Goal: Task Accomplishment & Management: Manage account settings

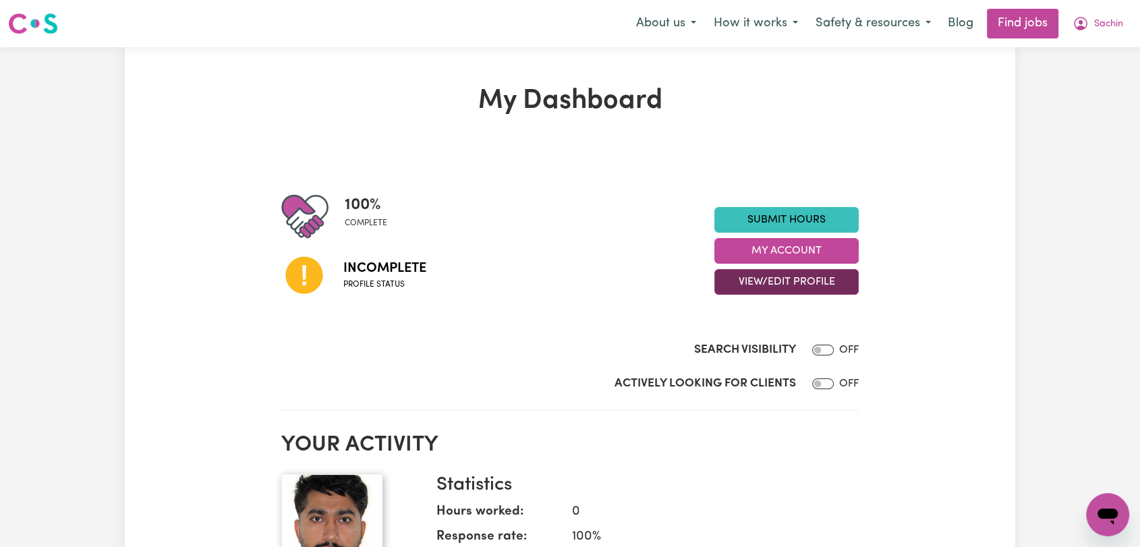
click at [804, 287] on button "View/Edit Profile" at bounding box center [786, 282] width 144 height 26
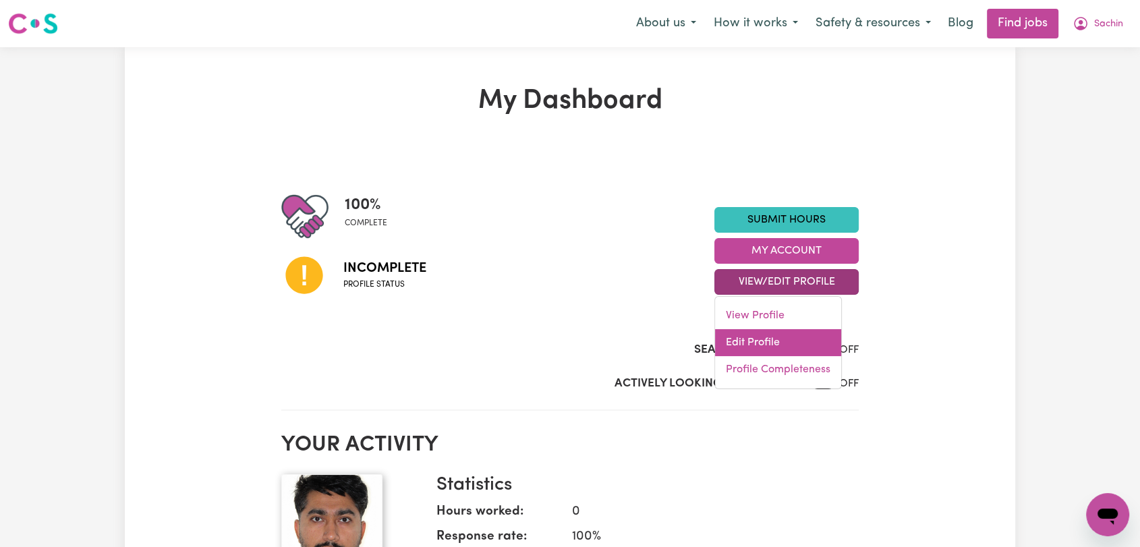
click at [792, 342] on link "Edit Profile" at bounding box center [778, 342] width 126 height 27
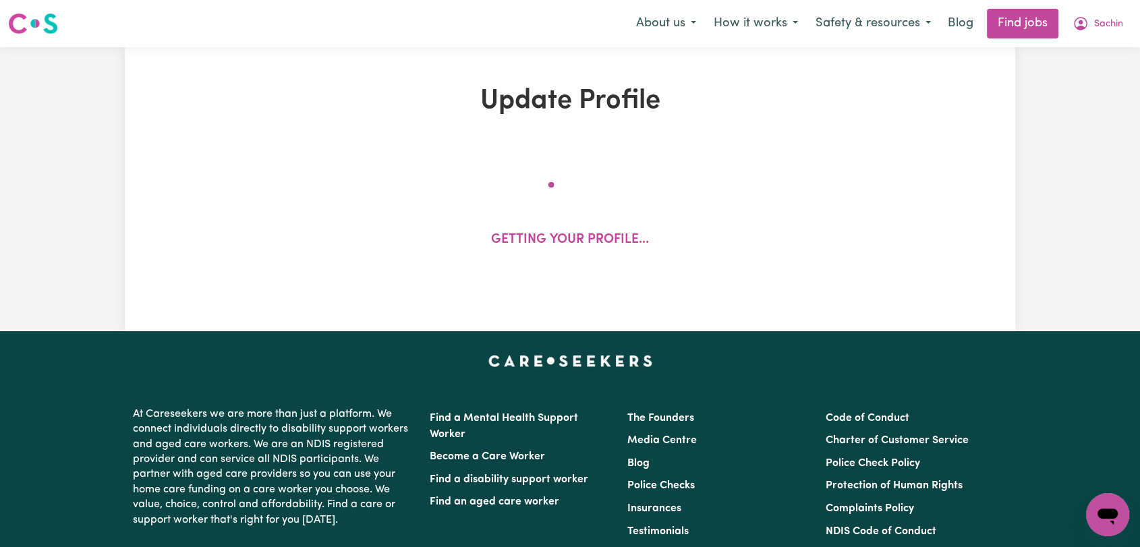
select select "[DEMOGRAPHIC_DATA]"
select select "Australian PR"
select select "Studying a healthcare related degree or qualification"
select select "45"
select select "55"
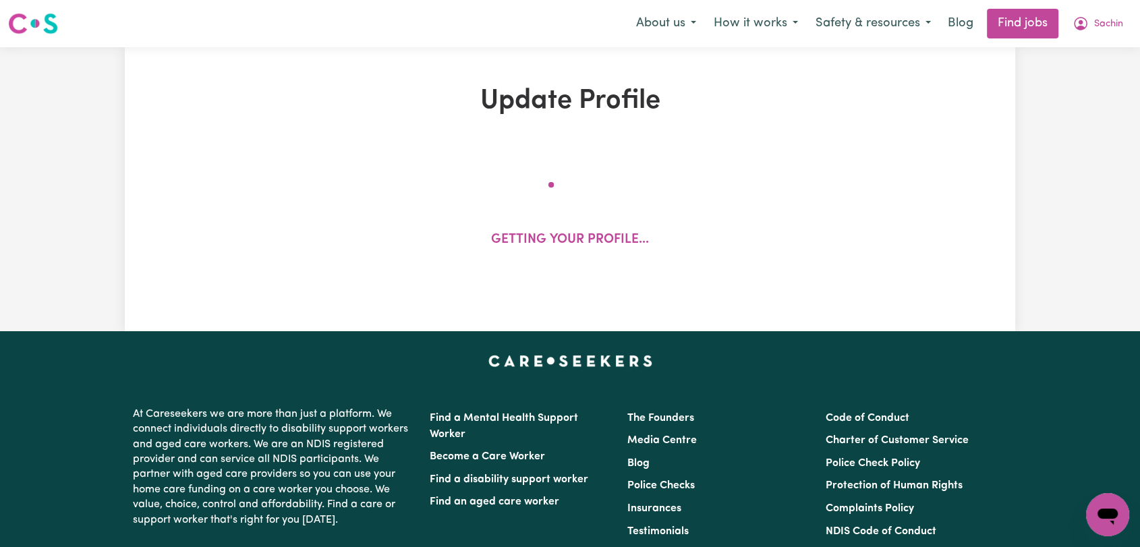
select select "65"
select select "75"
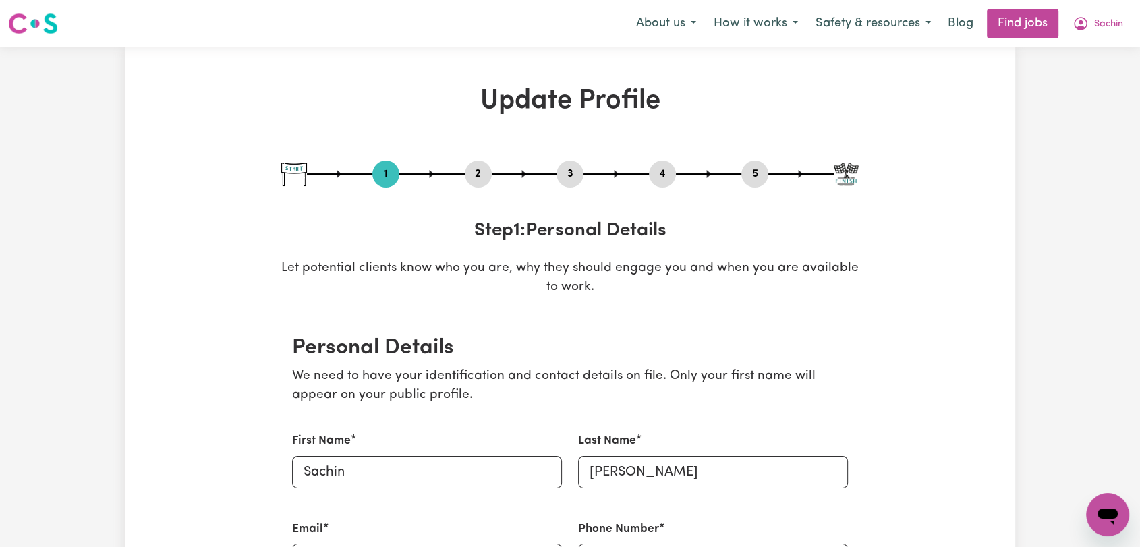
click at [463, 177] on div "1 2 3 4 5" at bounding box center [569, 173] width 577 height 27
click at [475, 174] on button "2" at bounding box center [478, 174] width 27 height 18
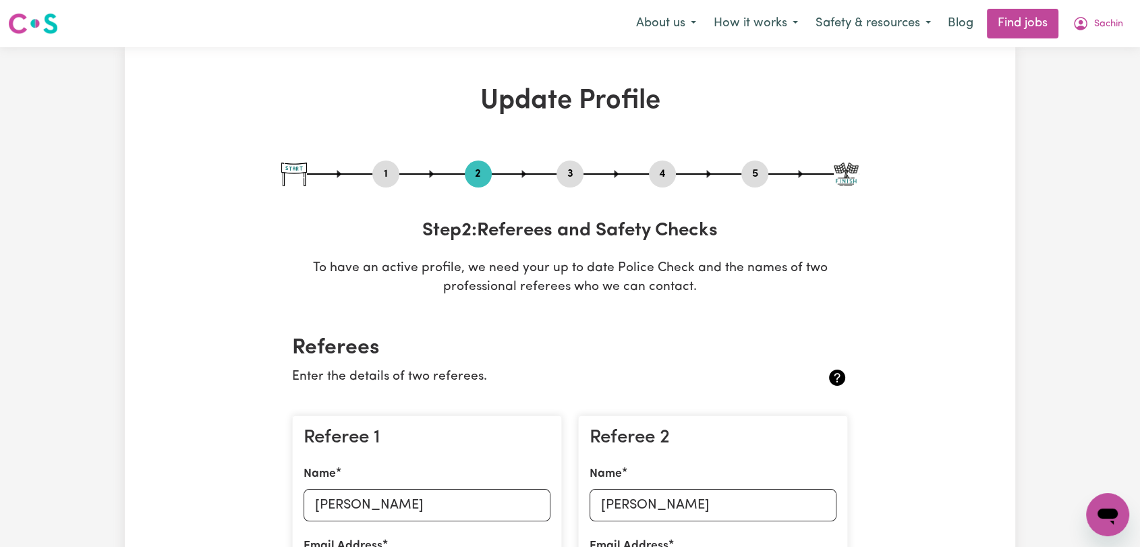
click at [570, 175] on button "3" at bounding box center [569, 174] width 27 height 18
select select "2023"
select select "Certificate III (Individual Support)"
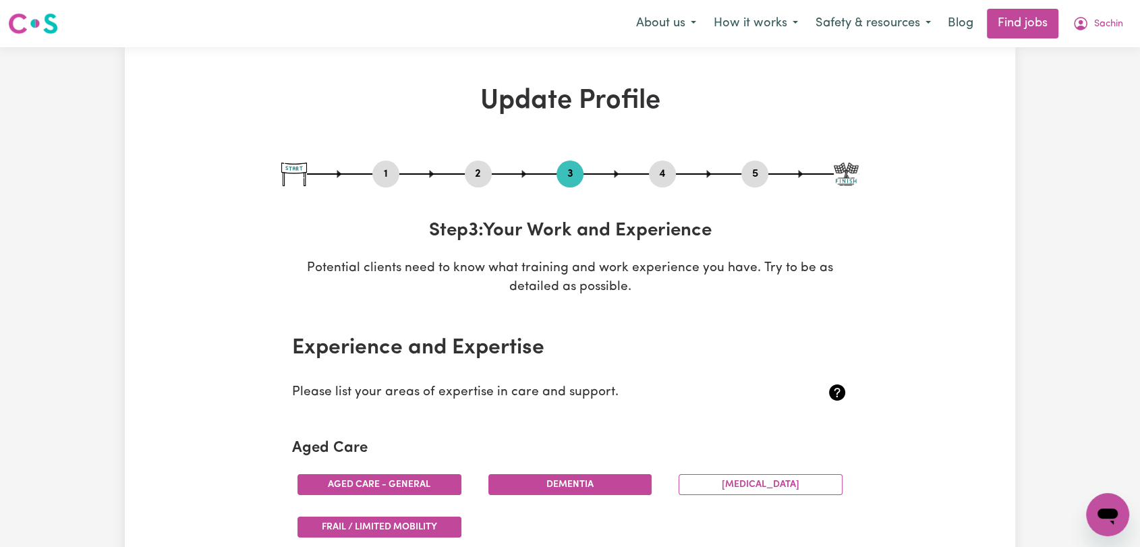
click at [475, 171] on button "2" at bounding box center [478, 174] width 27 height 18
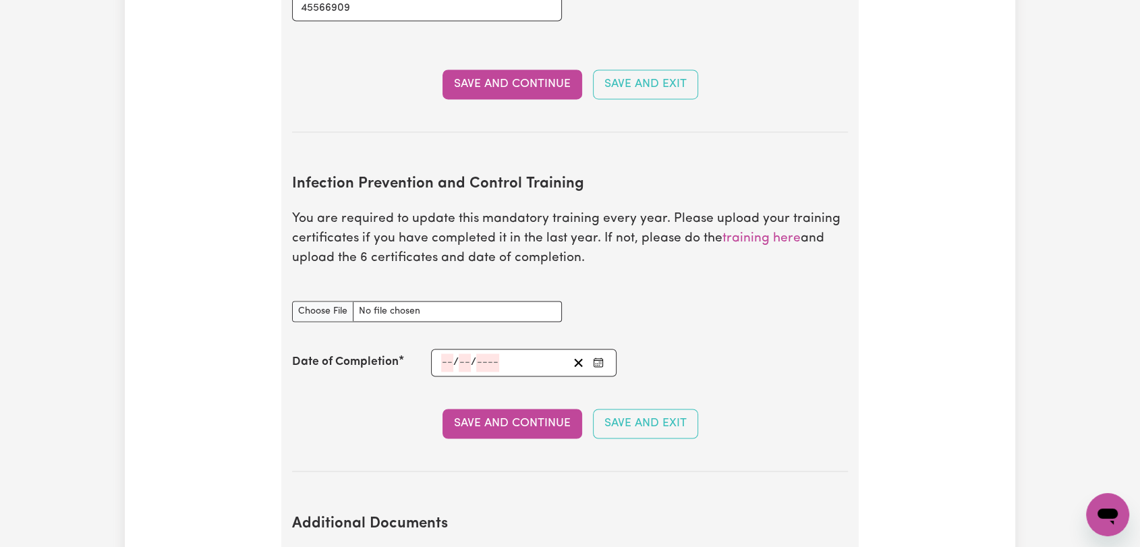
scroll to position [2100, 0]
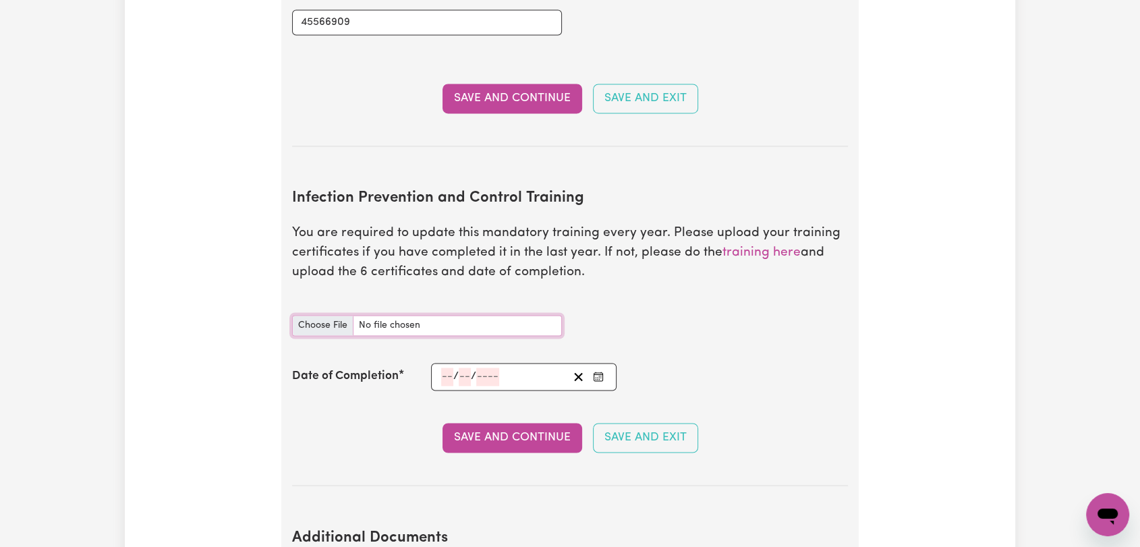
click at [326, 315] on input "Infection Prevention and Control Training document" at bounding box center [427, 325] width 270 height 21
type input "C:\fakepath\[PERSON_NAME] - IPC - WASTE MANAGEMENT - [DATE]--.pdf"
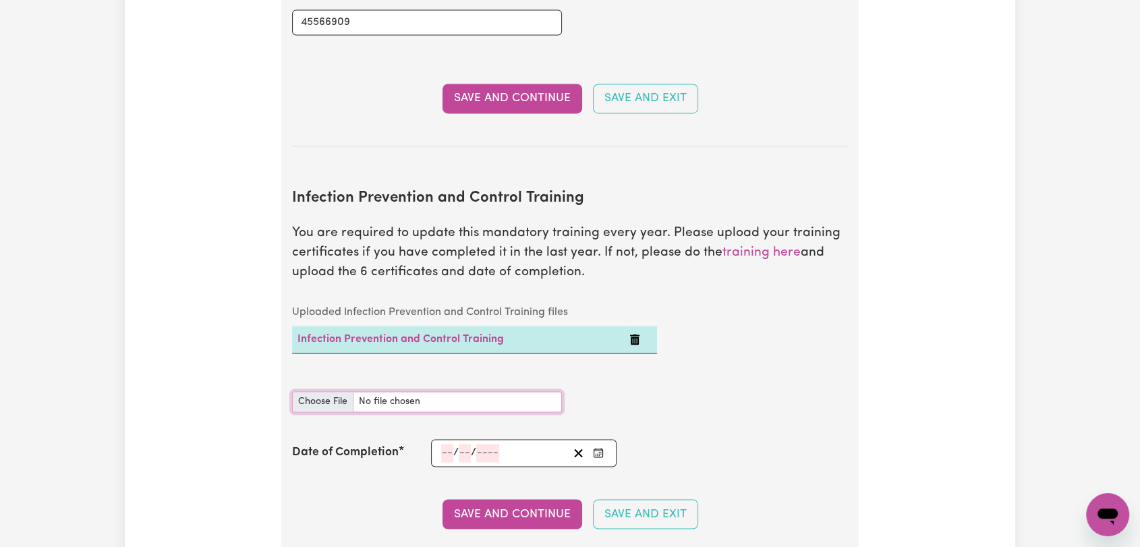
click at [318, 391] on input "Infection Prevention and Control Training document" at bounding box center [427, 401] width 270 height 21
type input "C:\fakepath\[PERSON_NAME] - IPC - PPE - [DATE]--.pdf"
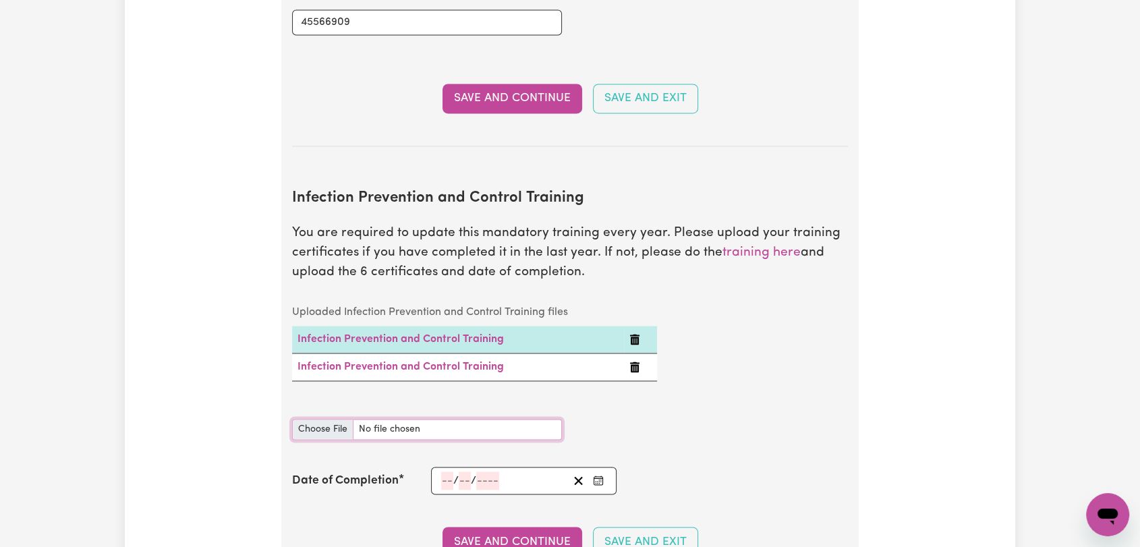
click at [327, 419] on input "Infection Prevention and Control Training document" at bounding box center [427, 429] width 270 height 21
type input "C:\fakepath\[PERSON_NAME] - IPC - OUTBREAKS - [DATE]--.pdf"
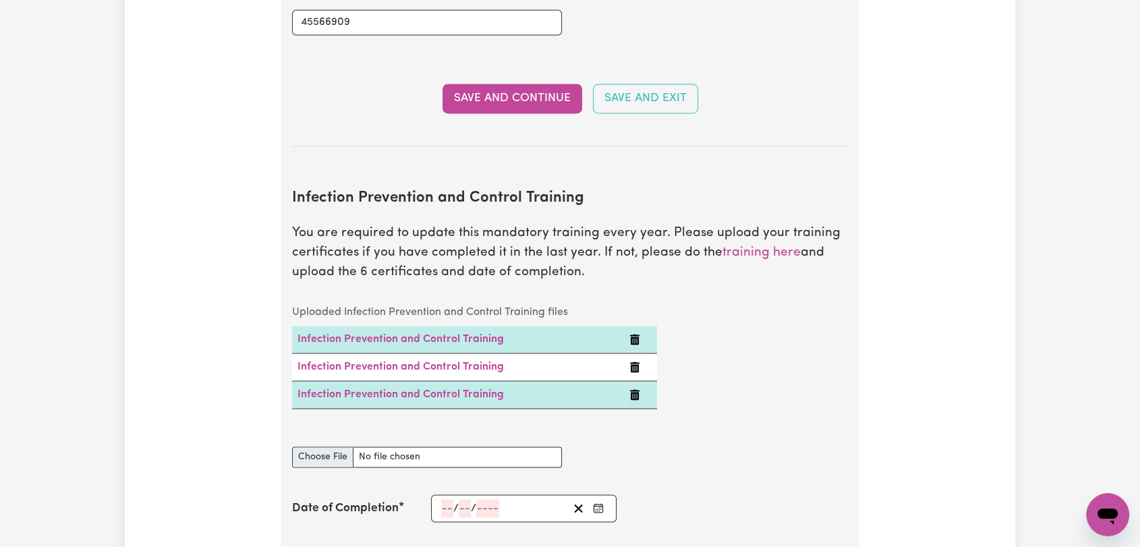
click at [314, 430] on div "Infection Prevention and Control Training document" at bounding box center [427, 448] width 270 height 37
click at [330, 446] on input "Infection Prevention and Control Training document" at bounding box center [427, 456] width 270 height 21
type input "C:\fakepath\[PERSON_NAME] - IPC - HAND HYGIENE - [DATE]--.pdf"
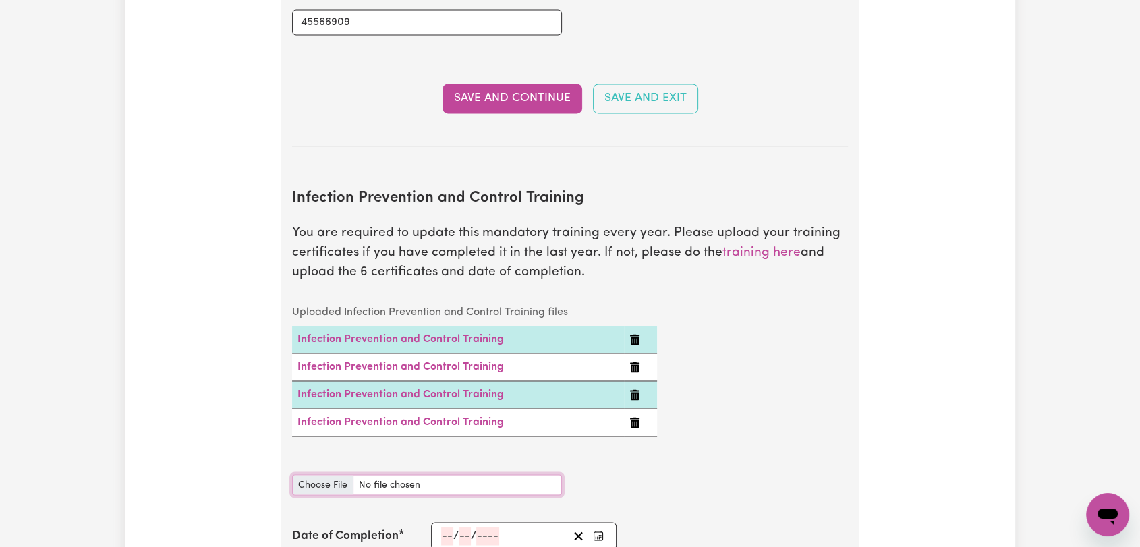
click at [313, 474] on input "Infection Prevention and Control Training document" at bounding box center [427, 484] width 270 height 21
type input "C:\fakepath\[PERSON_NAME] - IPC - CLEANING - [DATE]--.pdf"
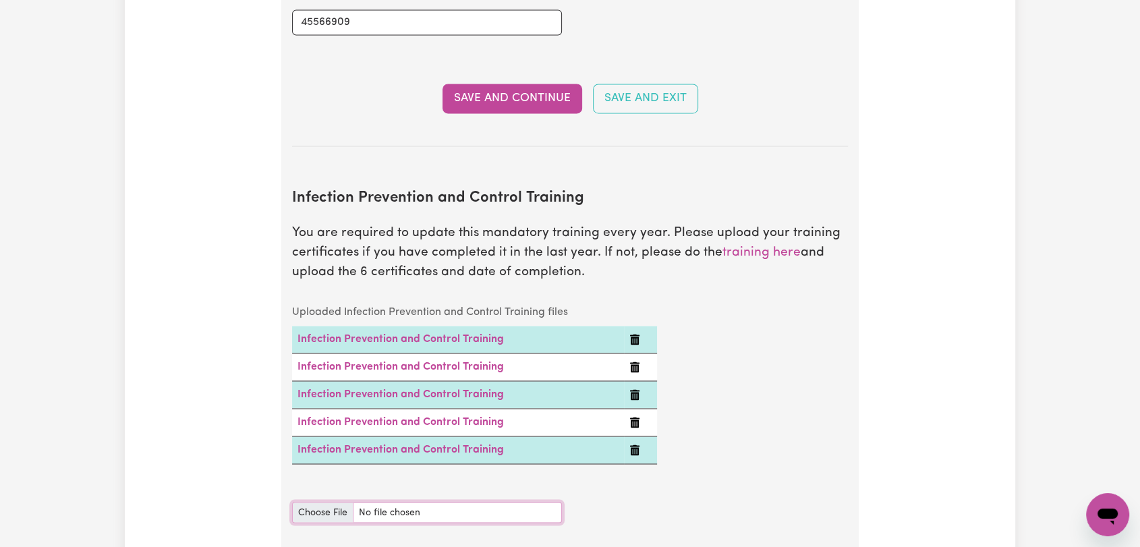
click at [329, 502] on input "Infection Prevention and Control Training document" at bounding box center [427, 512] width 270 height 21
type input "C:\fakepath\[PERSON_NAME] - IPC - CHAIN OF INFECTION - [DATE]--.pdf"
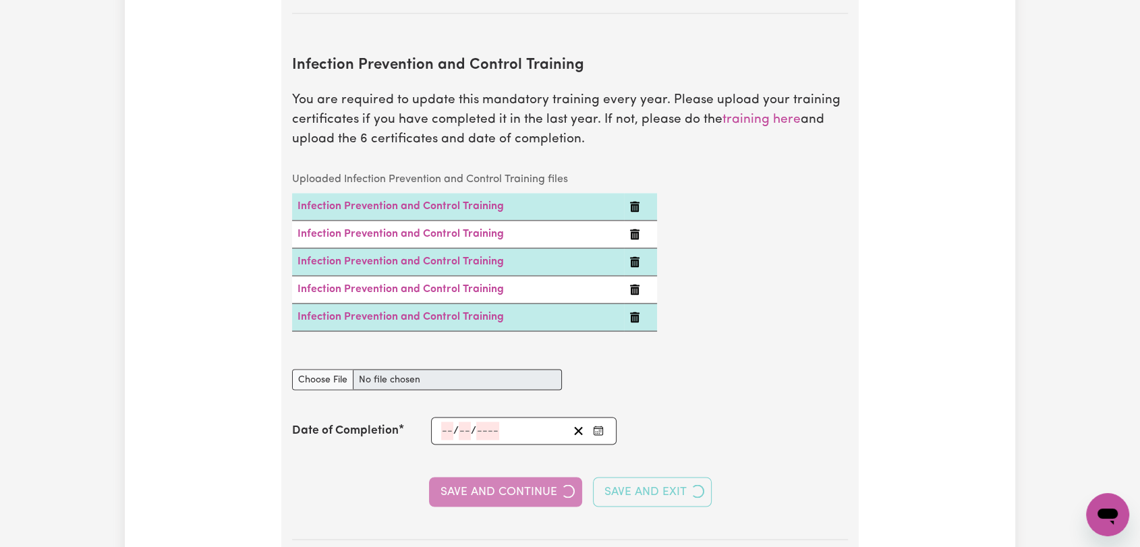
scroll to position [2250, 0]
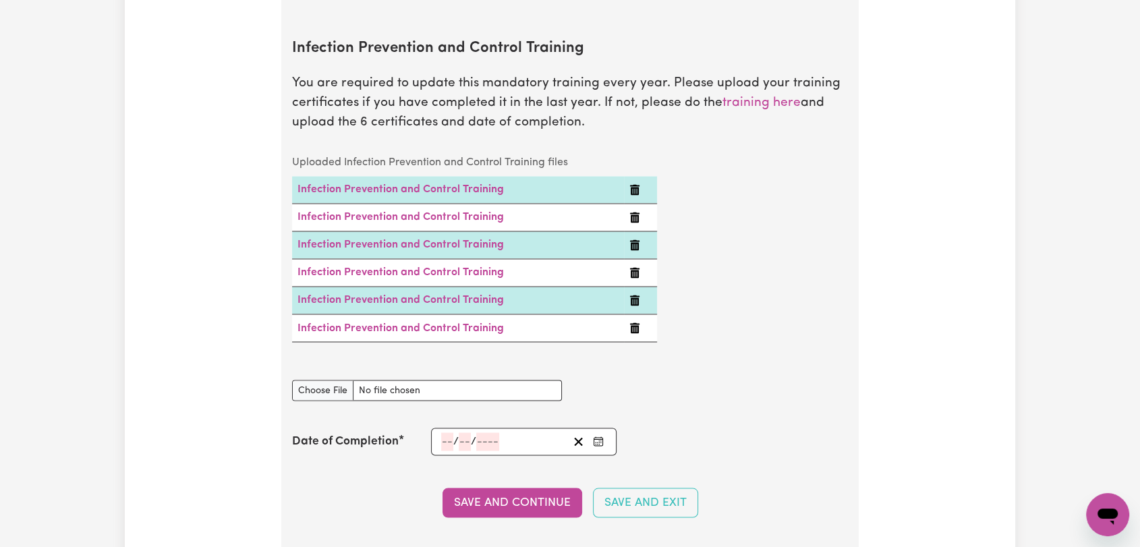
click at [600, 439] on icon "Enter the Date of Completion of your Infection Prevention and Control Training" at bounding box center [597, 439] width 9 height 0
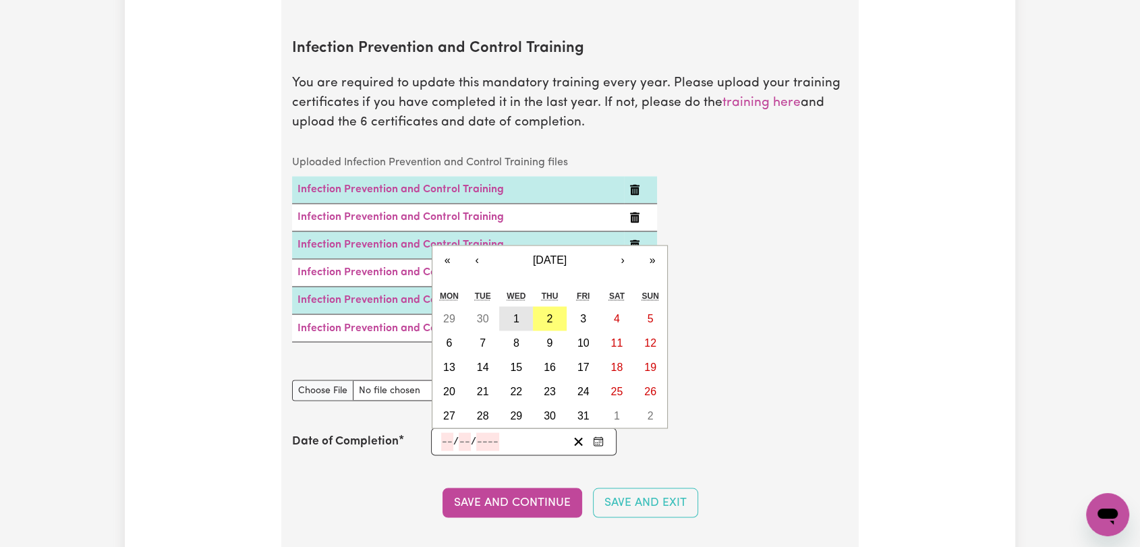
click at [521, 306] on button "1" at bounding box center [516, 318] width 34 height 24
type input "[DATE]"
type input "1"
type input "10"
type input "2025"
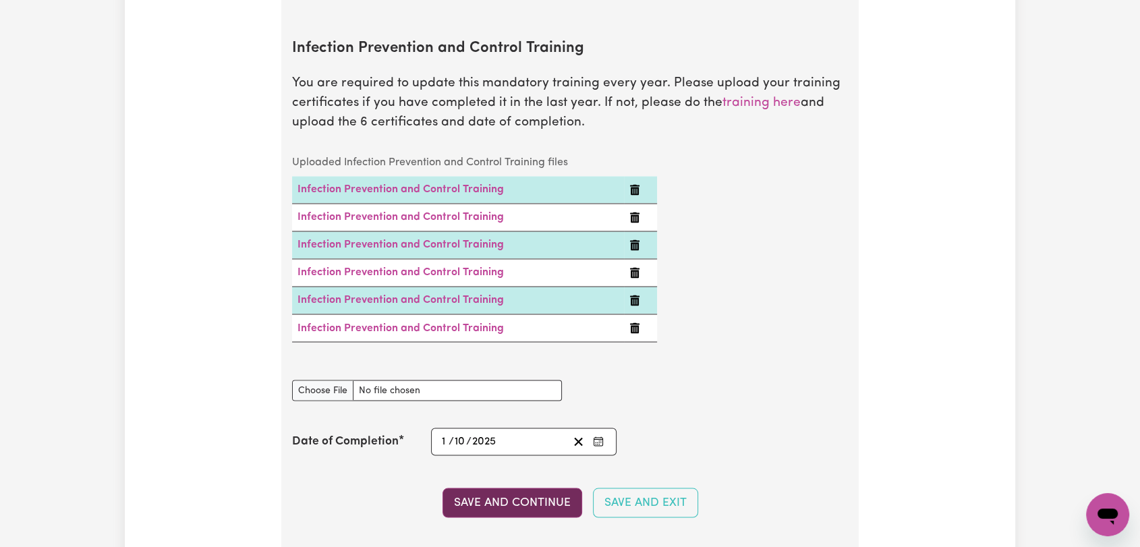
click at [532, 488] on button "Save and Continue" at bounding box center [512, 503] width 140 height 30
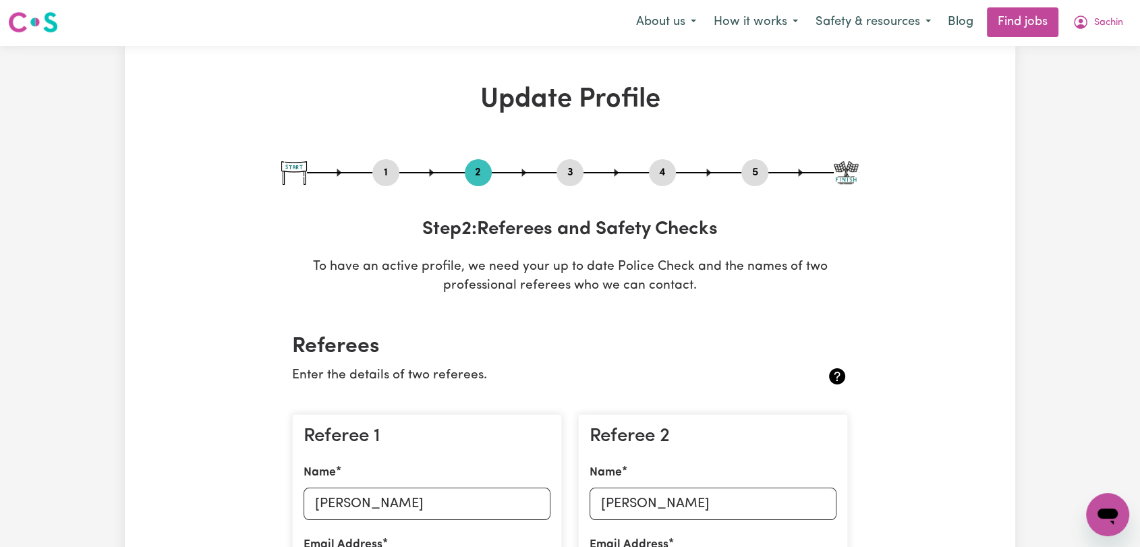
scroll to position [0, 0]
click at [1103, 15] on button "Sachin" at bounding box center [1097, 23] width 68 height 28
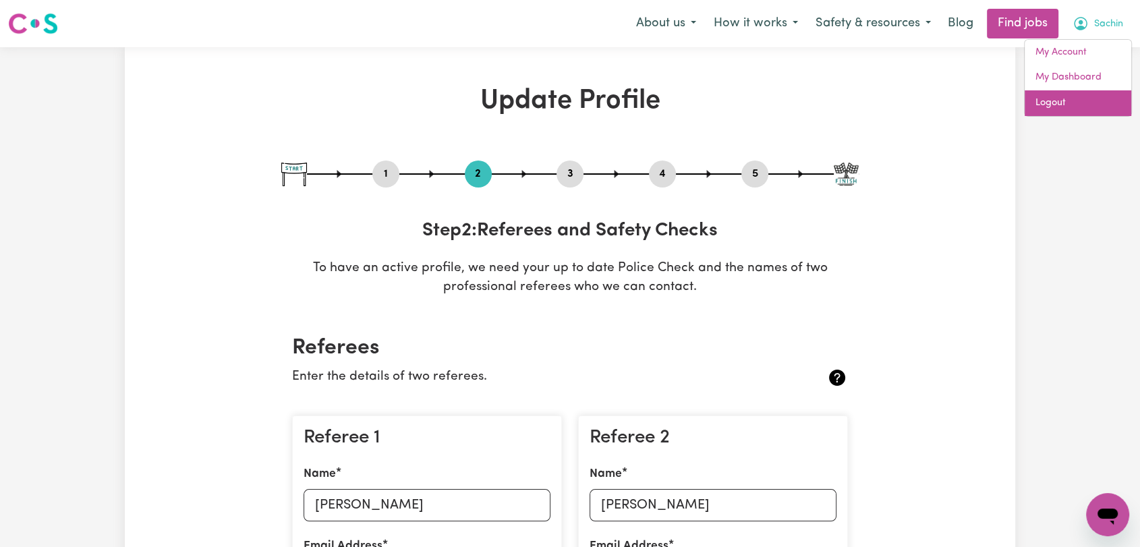
click at [1068, 106] on link "Logout" at bounding box center [1077, 103] width 107 height 26
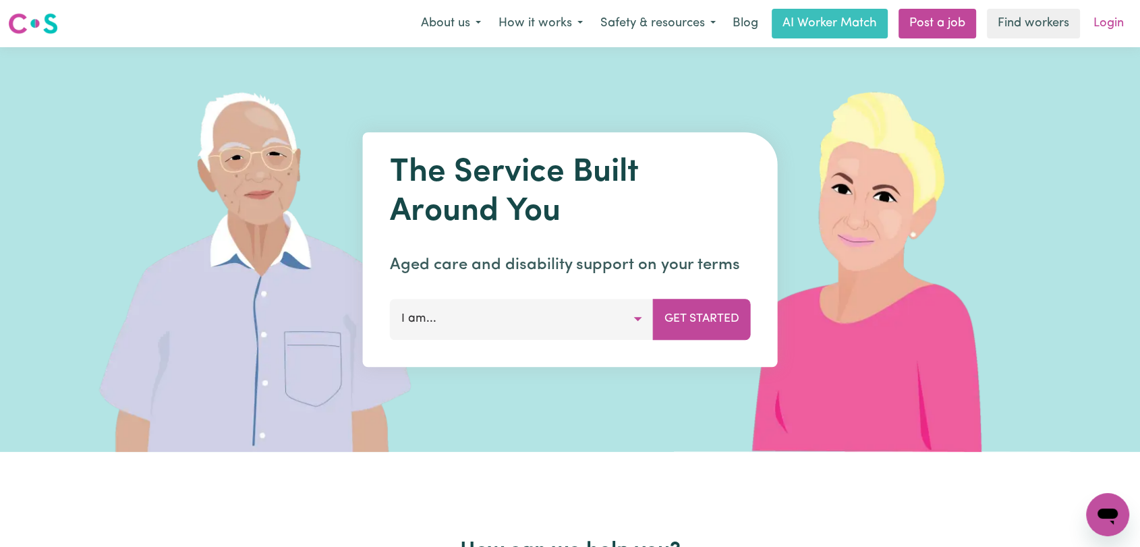
click at [1102, 24] on link "Login" at bounding box center [1108, 24] width 47 height 30
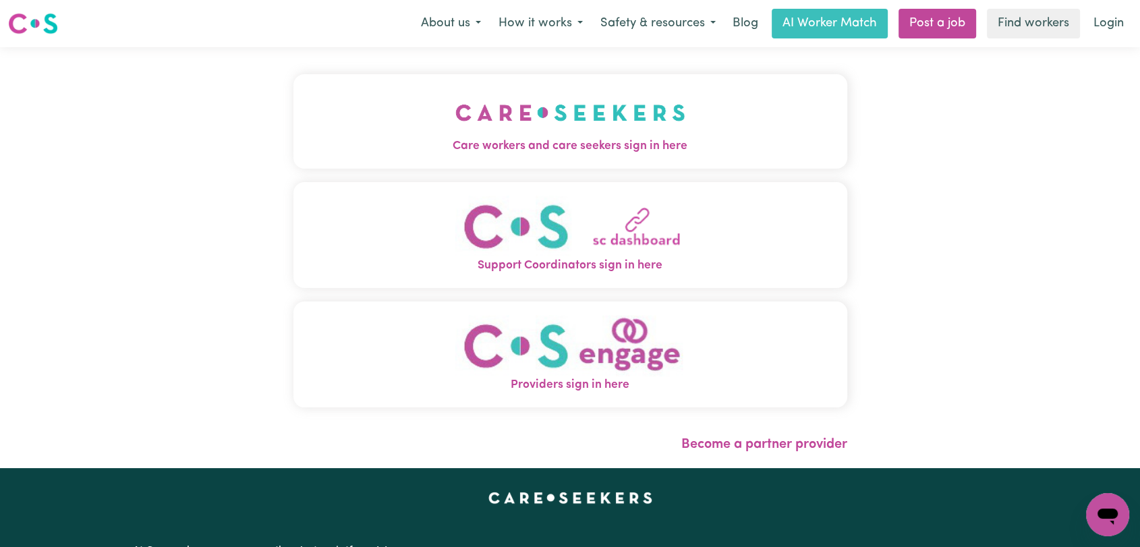
click at [492, 129] on img "Care workers and care seekers sign in here" at bounding box center [570, 113] width 230 height 50
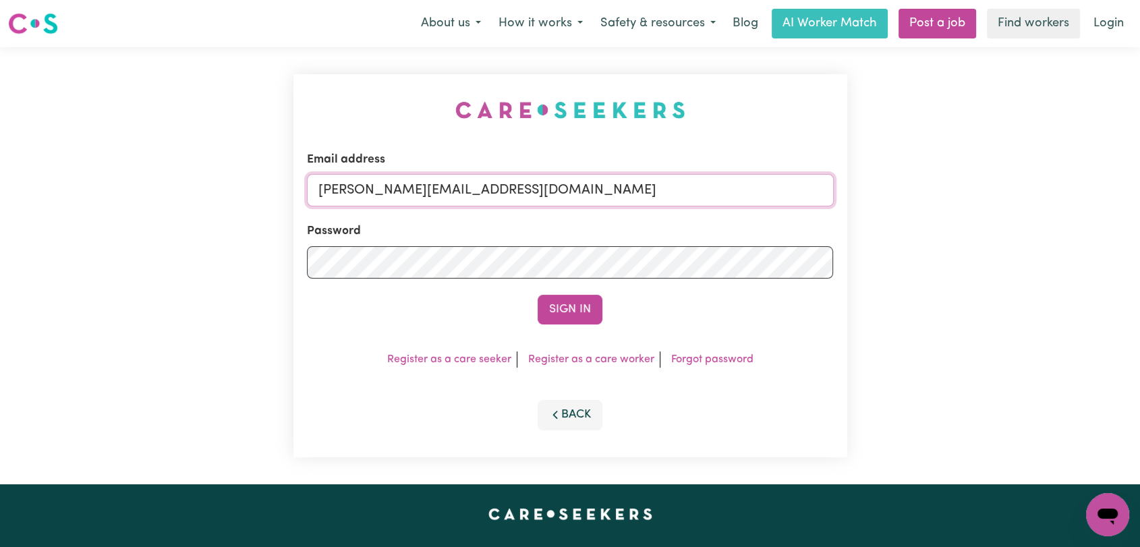
drag, startPoint x: 619, startPoint y: 188, endPoint x: 606, endPoint y: 195, distance: 14.5
click at [619, 188] on input "[PERSON_NAME][EMAIL_ADDRESS][DOMAIN_NAME]" at bounding box center [570, 190] width 527 height 32
drag, startPoint x: 390, startPoint y: 184, endPoint x: 614, endPoint y: 205, distance: 224.9
click at [614, 205] on input "Superuser~[EMAIL_ADDRESS][DOMAIN_NAME]" at bounding box center [570, 190] width 527 height 32
type input "Superuser~[EMAIL_ADDRESS][DOMAIN_NAME]"
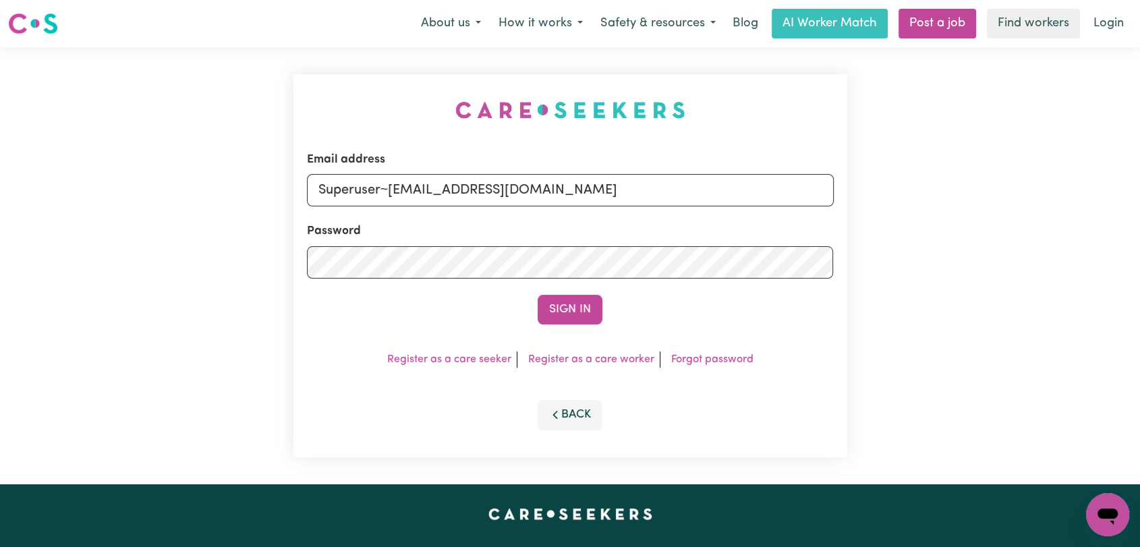
click at [578, 303] on button "Sign In" at bounding box center [569, 310] width 65 height 30
